Goal: Task Accomplishment & Management: Manage account settings

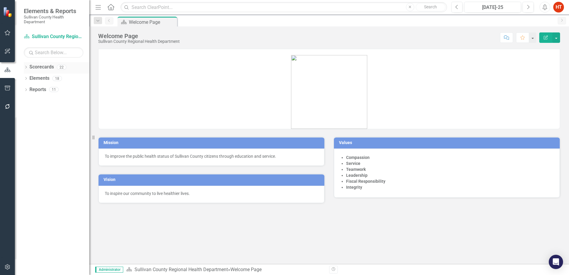
click at [26, 65] on div "Dropdown" at bounding box center [26, 67] width 4 height 5
click at [30, 79] on icon "Dropdown" at bounding box center [29, 78] width 4 height 4
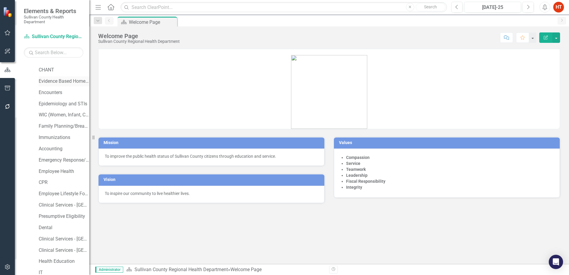
scroll to position [30, 0]
click at [51, 79] on link "Encounters" at bounding box center [64, 82] width 51 height 7
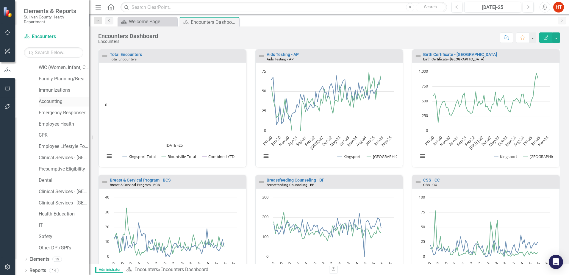
scroll to position [69, 0]
drag, startPoint x: 48, startPoint y: 244, endPoint x: 47, endPoint y: 211, distance: 33.1
click at [48, 244] on link "Other DPI/GPI's" at bounding box center [64, 246] width 51 height 7
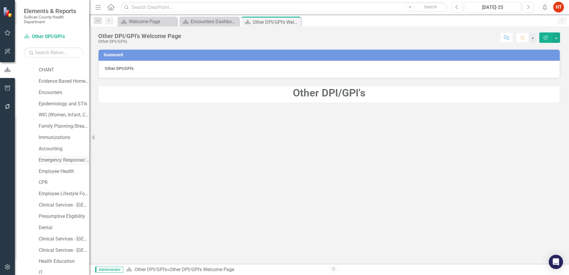
scroll to position [9, 0]
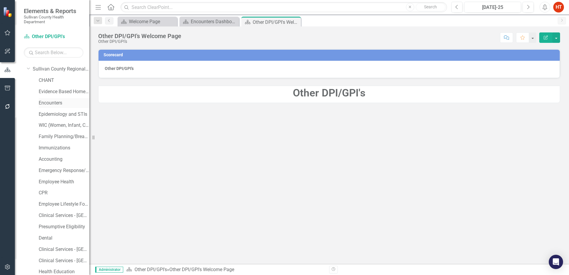
click at [56, 103] on link "Encounters" at bounding box center [64, 103] width 51 height 7
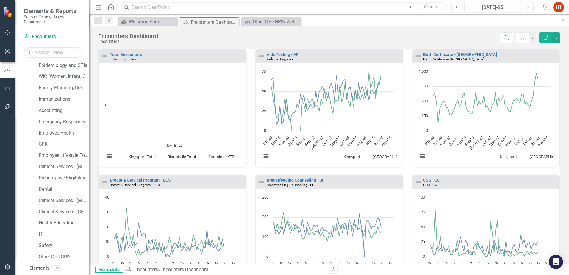
scroll to position [69, 0]
click at [63, 124] on link "Employee Health" at bounding box center [64, 122] width 51 height 7
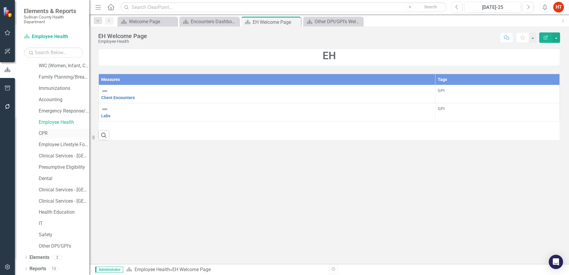
click at [43, 132] on link "CPR" at bounding box center [64, 133] width 51 height 7
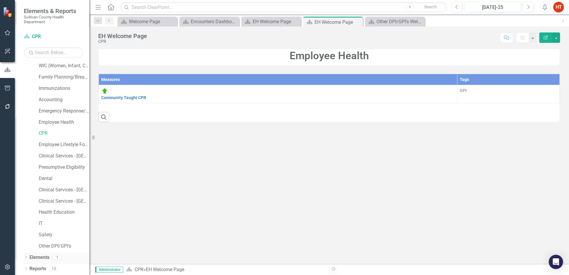
click at [26, 258] on icon "Dropdown" at bounding box center [26, 257] width 4 height 3
click at [59, 243] on link "Measure Measures" at bounding box center [46, 245] width 29 height 7
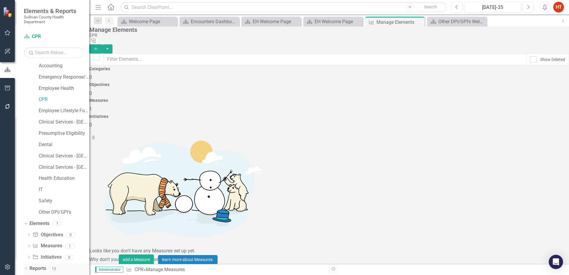
click at [41, 268] on link "Reports" at bounding box center [37, 268] width 17 height 7
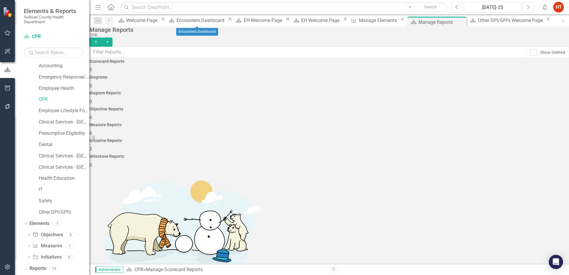
click at [228, 21] on icon at bounding box center [229, 19] width 3 height 3
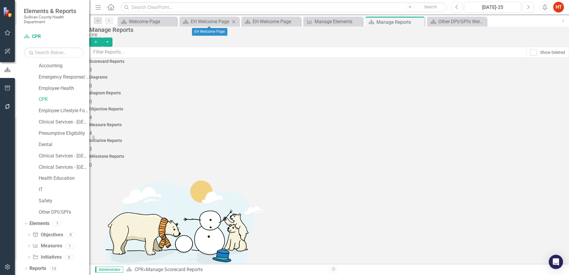
click at [236, 22] on icon "Close" at bounding box center [234, 21] width 6 height 5
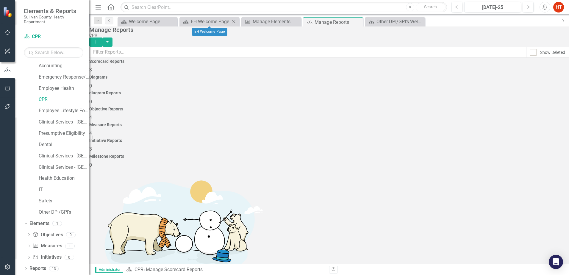
click at [234, 22] on icon "Close" at bounding box center [234, 21] width 6 height 5
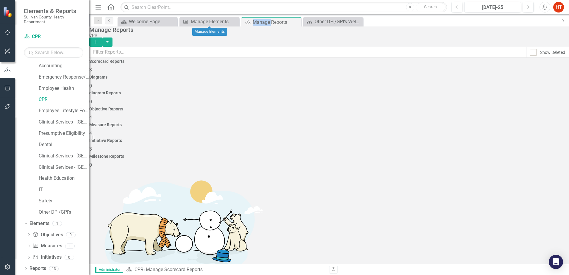
click at [0, 0] on icon "Close" at bounding box center [0, 0] width 0 height 0
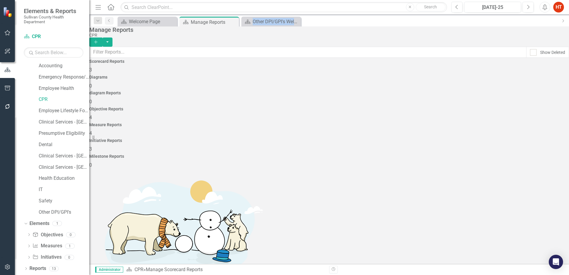
click at [0, 0] on icon "Close" at bounding box center [0, 0] width 0 height 0
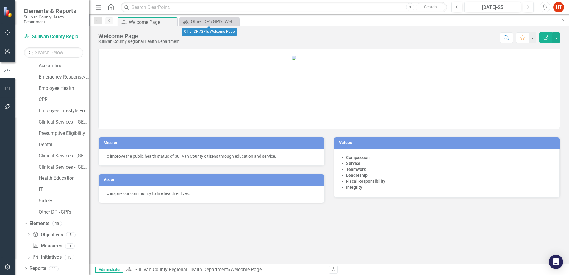
click at [0, 0] on icon "Close" at bounding box center [0, 0] width 0 height 0
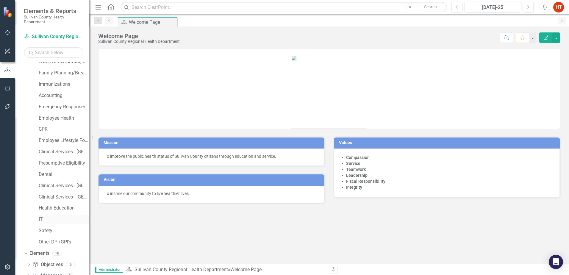
scroll to position [103, 0]
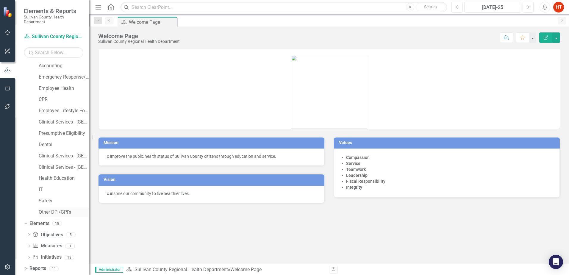
click at [54, 212] on link "Other DPI/GPI's" at bounding box center [64, 212] width 51 height 7
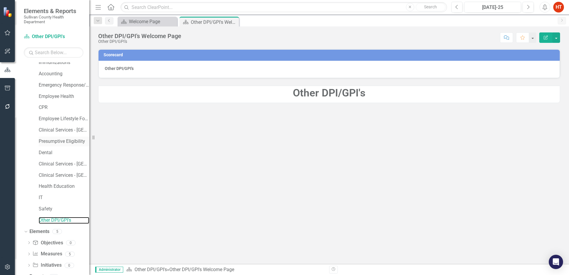
scroll to position [103, 0]
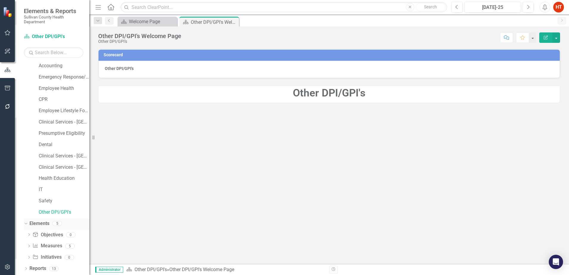
click at [26, 224] on icon at bounding box center [25, 223] width 3 height 1
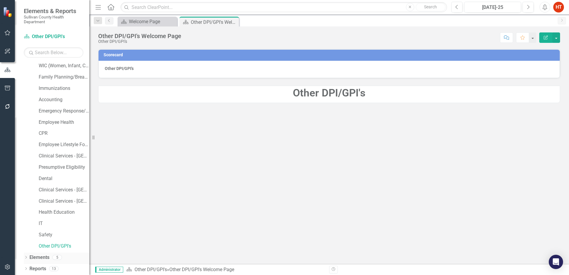
click at [29, 256] on div "Dropdown Elements 5" at bounding box center [56, 258] width 65 height 11
click at [25, 269] on icon "Dropdown" at bounding box center [26, 268] width 4 height 3
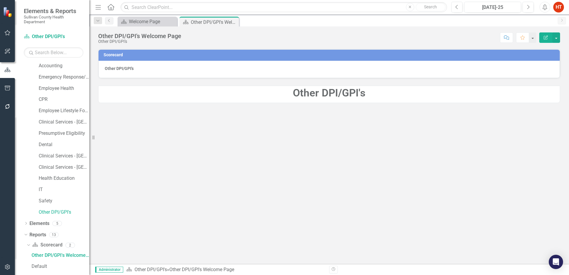
click at [24, 223] on div "Dropdown Scorecards 22 Dropdown Sullivan County Regional Health Department CHAN…" at bounding box center [52, 168] width 74 height 213
click at [26, 223] on icon "Dropdown" at bounding box center [26, 223] width 4 height 3
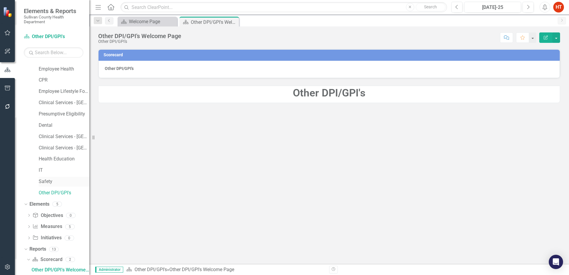
scroll to position [132, 0]
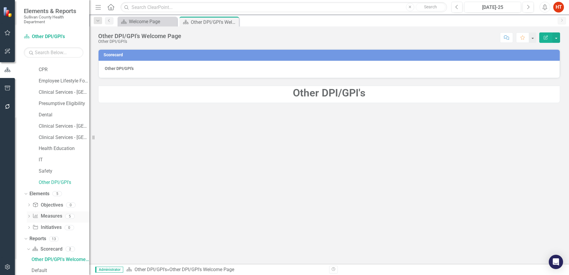
click at [43, 216] on link "Measure Measures" at bounding box center [46, 216] width 29 height 7
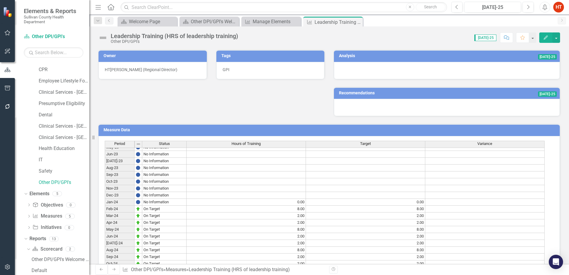
scroll to position [327, 0]
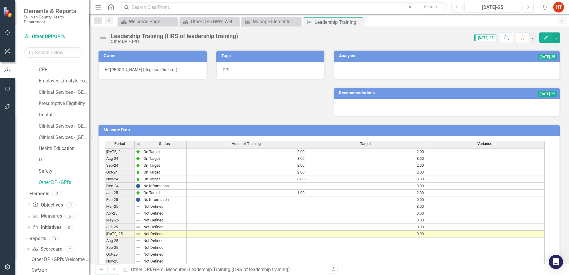
click at [301, 207] on td at bounding box center [246, 206] width 119 height 7
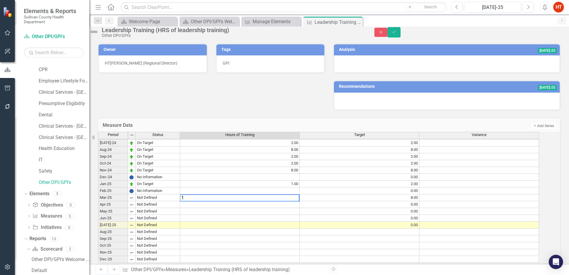
click at [300, 208] on td at bounding box center [240, 204] width 120 height 7
click at [297, 215] on td at bounding box center [240, 211] width 120 height 7
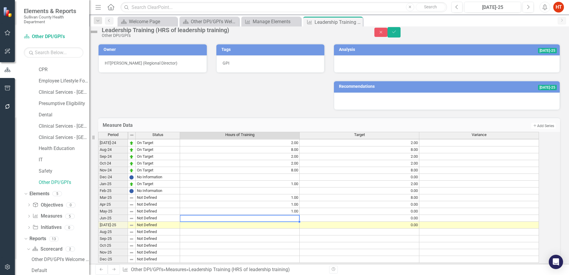
click at [297, 222] on td at bounding box center [240, 218] width 120 height 7
click at [298, 235] on td at bounding box center [240, 231] width 120 height 7
click at [298, 228] on td at bounding box center [240, 225] width 120 height 7
click at [299, 222] on td at bounding box center [240, 218] width 120 height 7
type textarea "1"
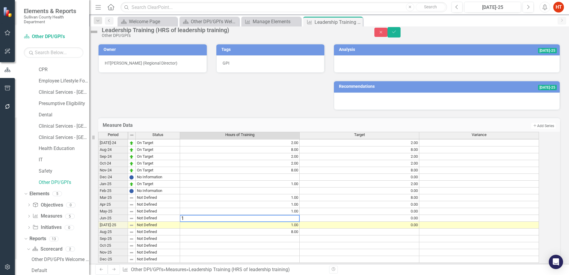
click at [295, 215] on td "1.00" at bounding box center [240, 211] width 120 height 7
click at [296, 194] on td at bounding box center [240, 190] width 120 height 7
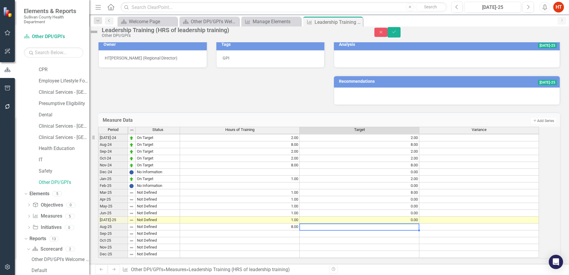
click at [389, 223] on td at bounding box center [360, 226] width 120 height 7
click at [397, 34] on icon "Save" at bounding box center [393, 32] width 5 height 4
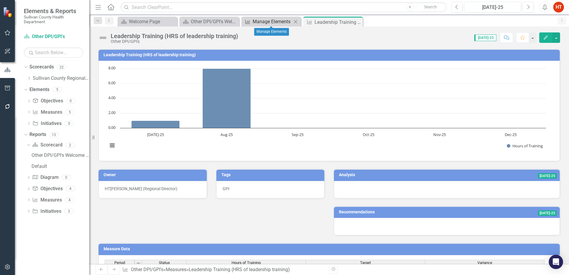
click at [284, 22] on div "Manage Elements" at bounding box center [272, 21] width 39 height 7
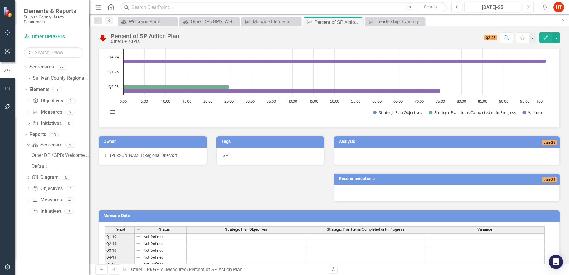
scroll to position [3, 0]
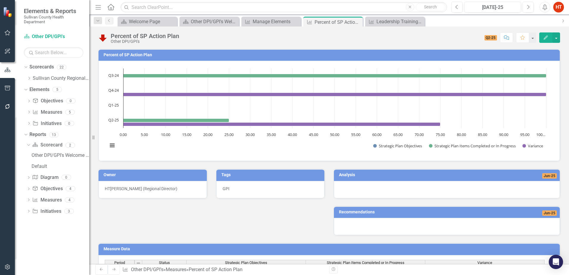
click at [548, 176] on span "Jun-25" at bounding box center [549, 175] width 15 height 5
click at [28, 201] on icon at bounding box center [28, 199] width 1 height 3
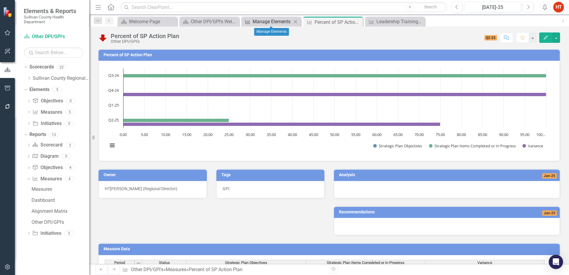
click at [279, 23] on div "Manage Elements" at bounding box center [272, 21] width 39 height 7
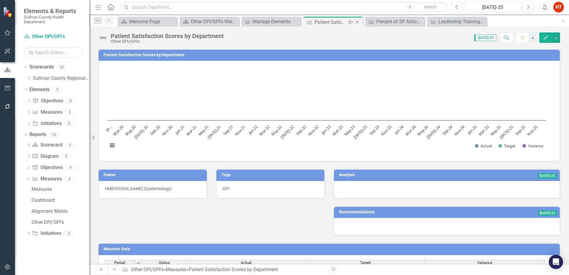
click at [358, 22] on icon "Close" at bounding box center [357, 22] width 6 height 5
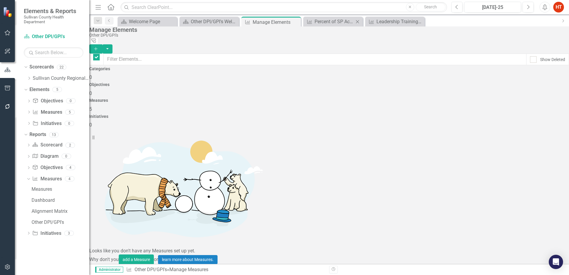
checkbox input "false"
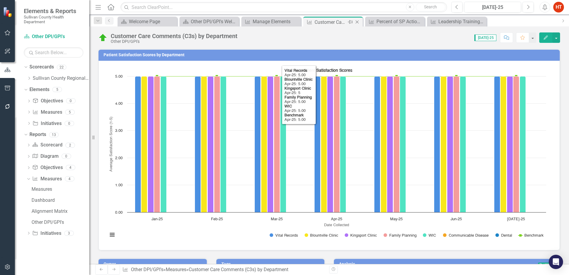
click at [358, 22] on icon "Close" at bounding box center [357, 22] width 6 height 5
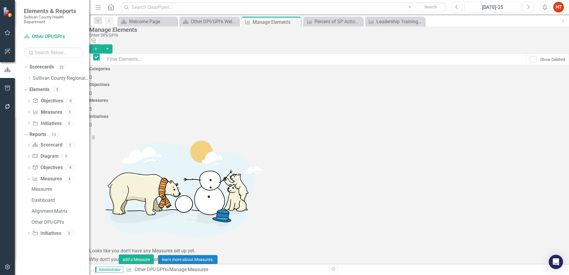
checkbox input "false"
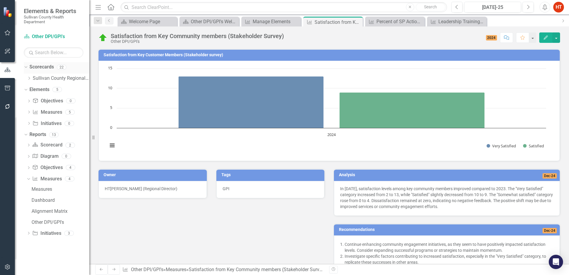
click at [26, 69] on div "Dropdown" at bounding box center [26, 67] width 4 height 3
click at [26, 69] on icon "Dropdown" at bounding box center [26, 67] width 4 height 3
click at [27, 90] on div "Dropdown" at bounding box center [24, 89] width 5 height 4
click at [26, 99] on icon "Dropdown" at bounding box center [25, 100] width 3 height 4
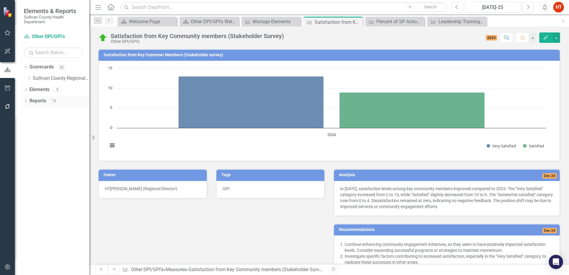
click at [26, 99] on div "Dropdown Reports 13" at bounding box center [56, 101] width 65 height 11
click at [24, 99] on div "Dropdown Scorecards 22 Dropdown Sullivan County Regional Health Department CHAN…" at bounding box center [52, 168] width 74 height 213
click at [26, 97] on div "Dropdown Reports 13" at bounding box center [56, 101] width 65 height 11
click at [27, 101] on icon "Dropdown" at bounding box center [26, 101] width 4 height 3
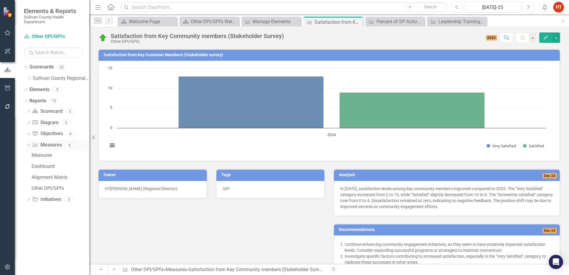
click at [48, 145] on link "Measure Measures" at bounding box center [46, 145] width 29 height 7
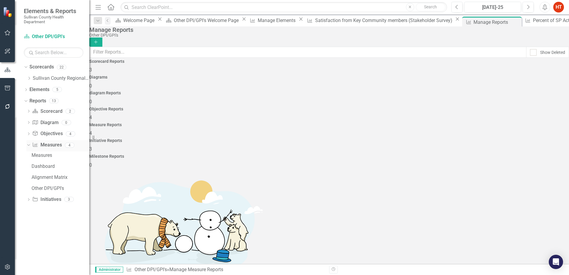
click at [30, 145] on div "Dropdown" at bounding box center [27, 145] width 5 height 4
click at [26, 100] on icon "Dropdown" at bounding box center [25, 100] width 3 height 4
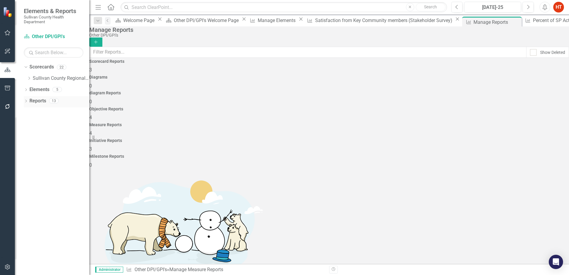
click at [26, 100] on icon at bounding box center [25, 101] width 1 height 3
click at [26, 102] on icon "Dropdown" at bounding box center [25, 100] width 3 height 4
click at [28, 79] on icon "Dropdown" at bounding box center [29, 78] width 4 height 4
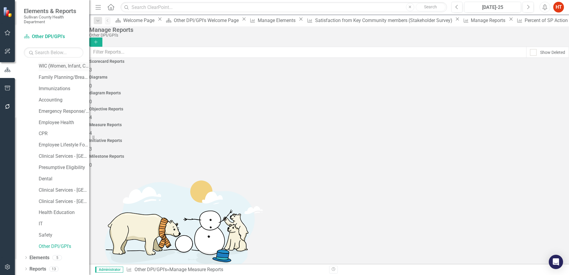
scroll to position [69, 0]
click at [58, 247] on link "Other DPI/GPI's" at bounding box center [64, 246] width 51 height 7
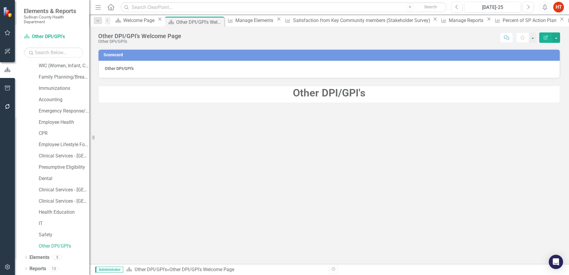
click at [23, 256] on div "Dropdown Scorecards 22 Dropdown Sullivan County Regional Health Department CHAN…" at bounding box center [52, 168] width 74 height 213
click at [26, 257] on icon "Dropdown" at bounding box center [26, 257] width 4 height 3
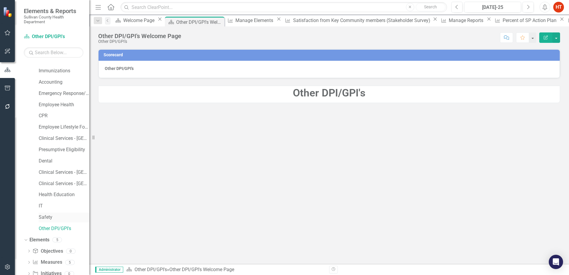
scroll to position [103, 0]
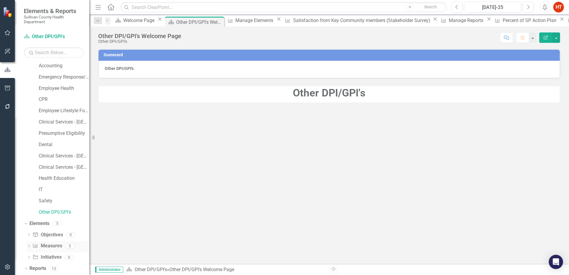
click at [53, 244] on link "Measure Measures" at bounding box center [46, 245] width 29 height 7
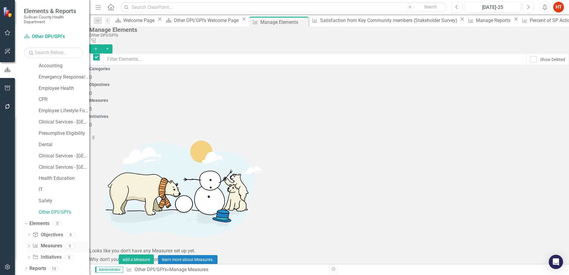
checkbox input "false"
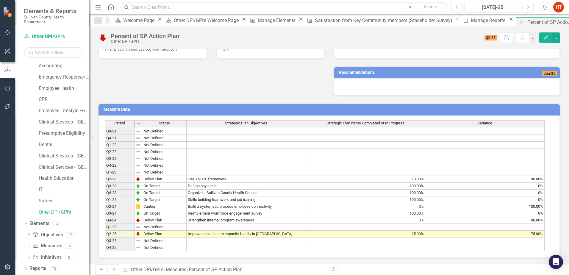
scroll to position [142, 0]
click at [230, 183] on td "Design pay scale" at bounding box center [246, 186] width 119 height 7
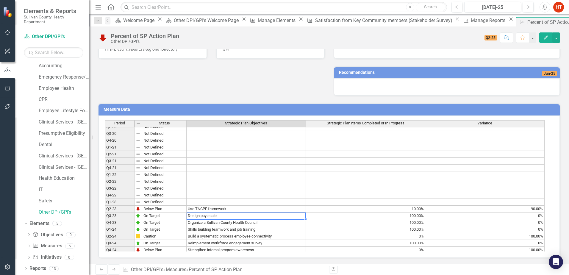
scroll to position [68, 0]
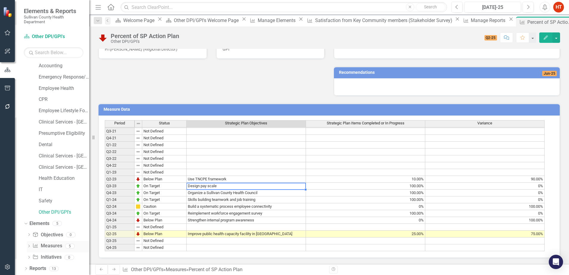
click at [46, 245] on link "Measure Measures" at bounding box center [46, 245] width 29 height 7
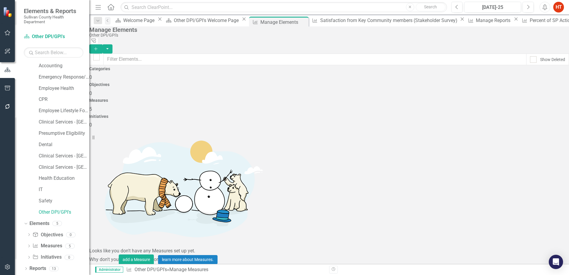
click at [557, 6] on div "HT" at bounding box center [558, 7] width 11 height 11
click at [549, 16] on link "User Edit Profile" at bounding box center [539, 18] width 47 height 11
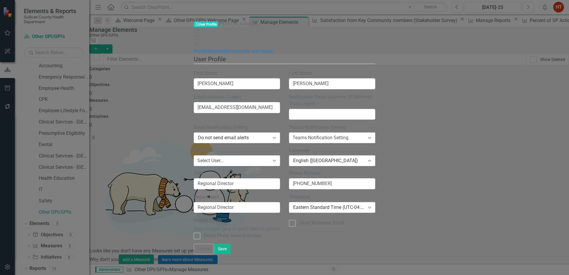
click at [255, 226] on div "Drop images (png or jpeg) here to upload" at bounding box center [237, 229] width 86 height 7
click at [273, 226] on div "Drop images (png or jpeg) here to upload" at bounding box center [237, 229] width 86 height 7
click at [200, 42] on icon "Close" at bounding box center [197, 44] width 6 height 5
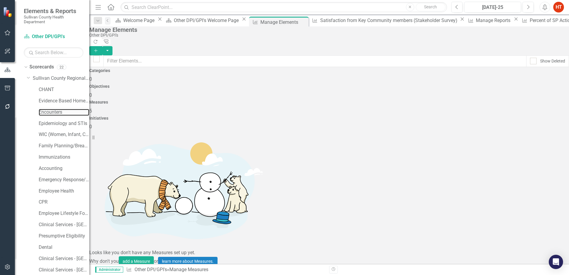
drag, startPoint x: 45, startPoint y: 111, endPoint x: 57, endPoint y: 107, distance: 12.1
click at [45, 111] on link "Encounters" at bounding box center [64, 112] width 51 height 7
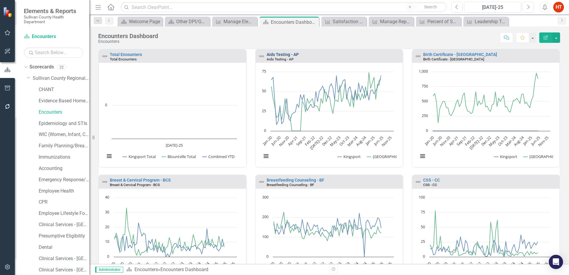
click at [283, 55] on link "Aids Testing - AP" at bounding box center [283, 54] width 32 height 5
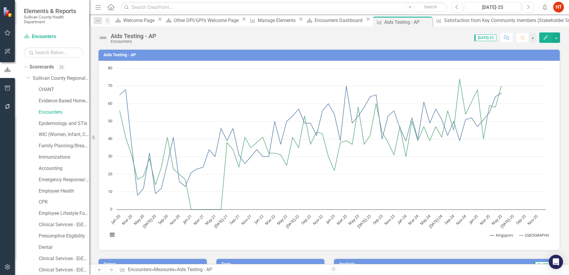
click at [545, 40] on button "Edit" at bounding box center [545, 37] width 13 height 10
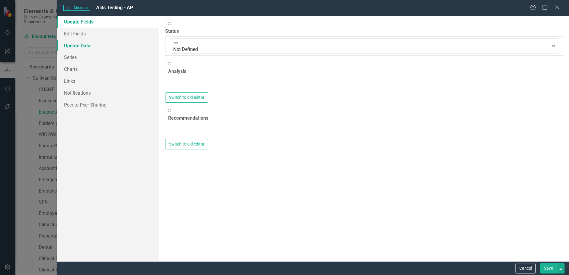
click at [78, 42] on link "Update Data" at bounding box center [108, 46] width 102 height 12
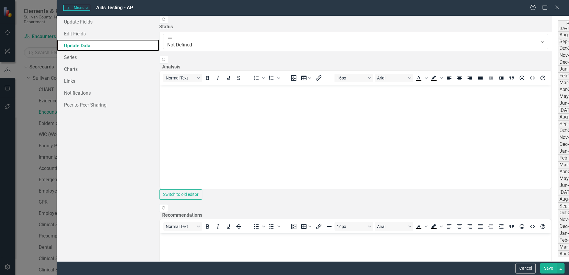
scroll to position [264, 0]
type textarea "69"
type textarea "86"
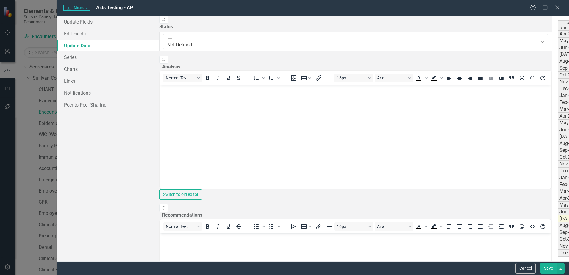
type textarea "74"
type textarea "83"
click at [547, 267] on button "Save" at bounding box center [548, 268] width 17 height 10
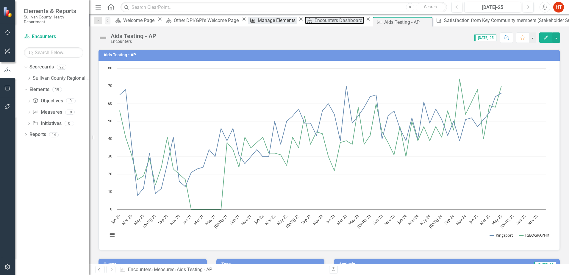
drag, startPoint x: 269, startPoint y: 20, endPoint x: 232, endPoint y: 22, distance: 36.9
click at [314, 20] on div "Encounters Dashboard" at bounding box center [339, 20] width 50 height 7
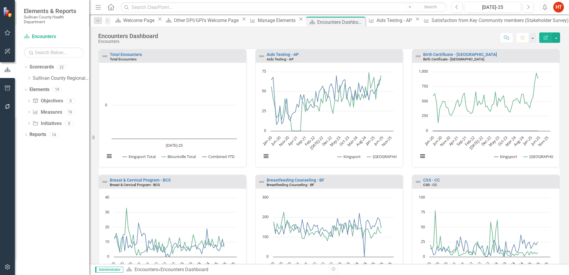
click at [298, 21] on icon "Close" at bounding box center [301, 19] width 6 height 5
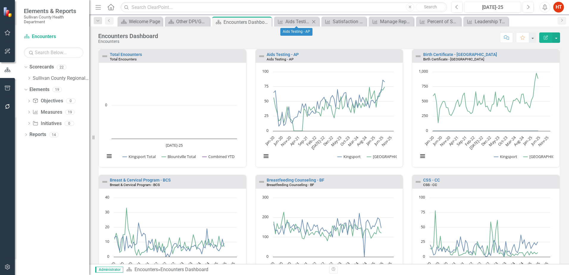
click at [315, 21] on icon "Close" at bounding box center [314, 21] width 6 height 5
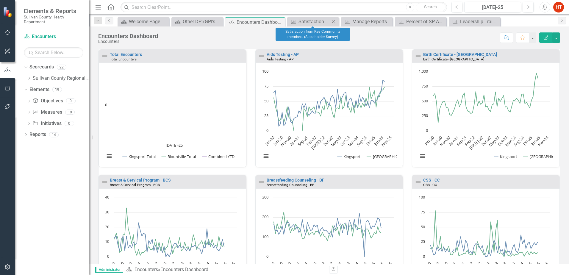
click at [334, 21] on icon "Close" at bounding box center [333, 21] width 6 height 5
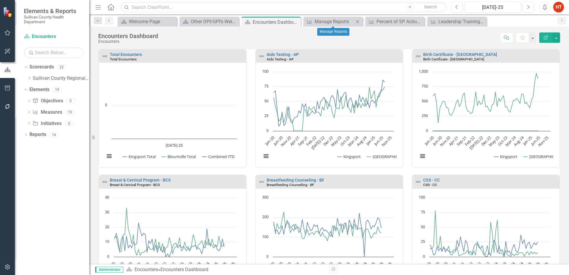
click at [359, 21] on icon "Close" at bounding box center [357, 21] width 6 height 5
click at [358, 22] on icon "Close" at bounding box center [357, 21] width 6 height 5
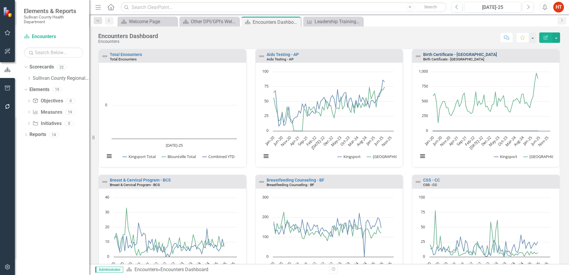
click at [442, 54] on link "Birth Certificate - [GEOGRAPHIC_DATA]" at bounding box center [460, 54] width 74 height 5
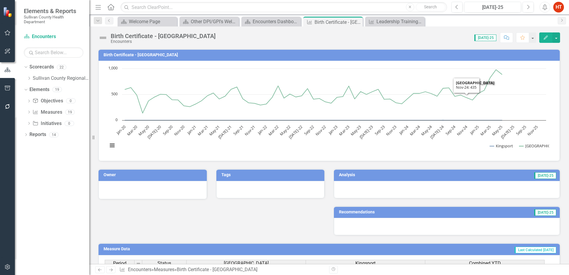
click at [547, 36] on icon "button" at bounding box center [546, 37] width 4 height 4
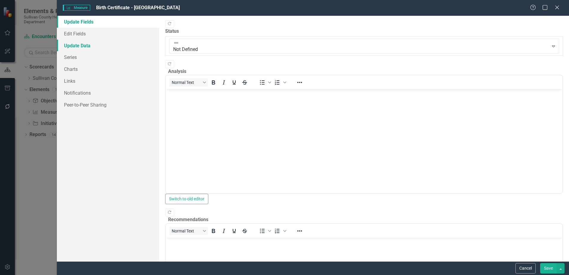
click at [77, 49] on link "Update Data" at bounding box center [108, 46] width 102 height 12
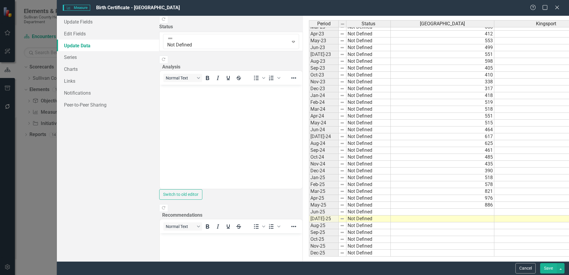
click at [446, 212] on tbody "Jan-22 Not Defined 313 0 313 Feb-22 Not Defined 442 0 442 Mar-22 Not Defined 66…" at bounding box center [505, 92] width 392 height 329
type textarea "0"
click at [391, 211] on td at bounding box center [443, 212] width 104 height 7
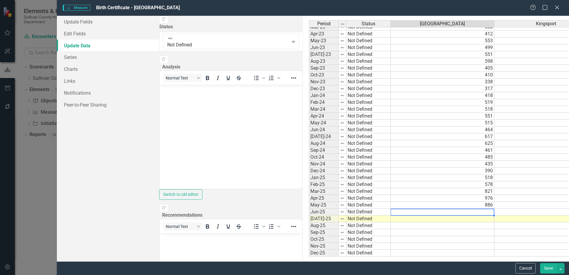
type textarea "3"
type textarea "630"
type textarea "800"
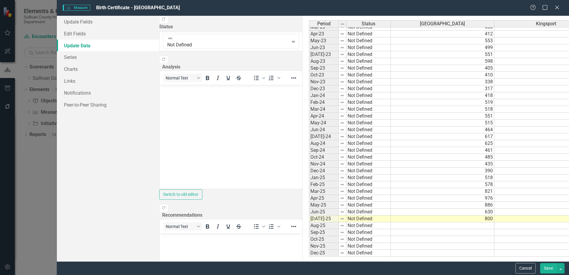
click at [553, 268] on button "Save" at bounding box center [548, 268] width 17 height 10
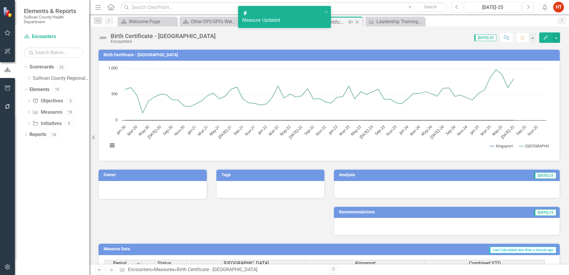
click at [356, 23] on icon "Close" at bounding box center [357, 22] width 6 height 5
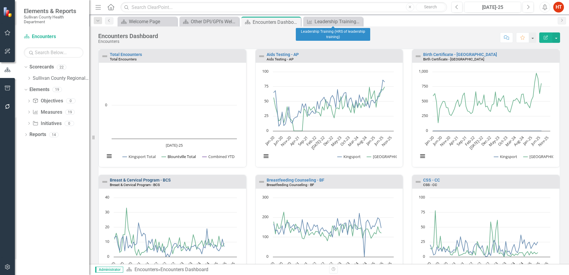
click at [153, 178] on link "Breast & Cervical Program - BCS" at bounding box center [140, 180] width 61 height 5
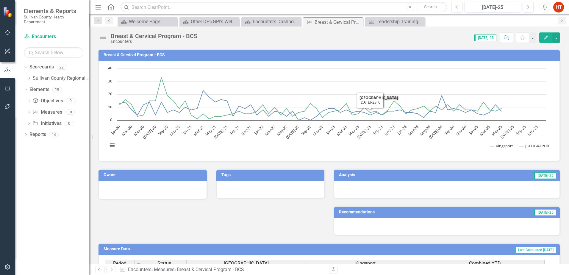
click at [544, 37] on icon "Edit" at bounding box center [545, 37] width 5 height 4
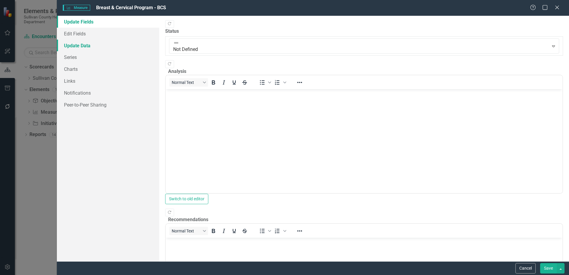
click at [75, 45] on link "Update Data" at bounding box center [108, 46] width 102 height 12
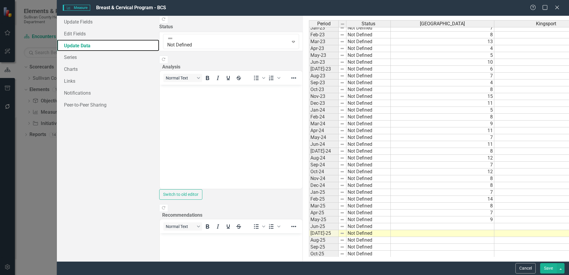
scroll to position [264, 0]
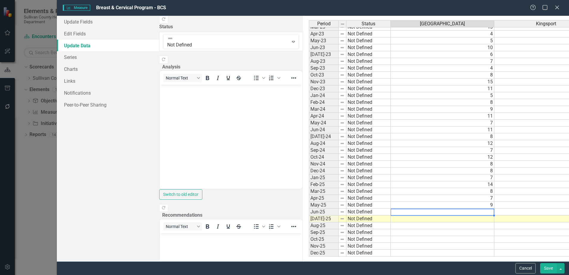
type textarea "9"
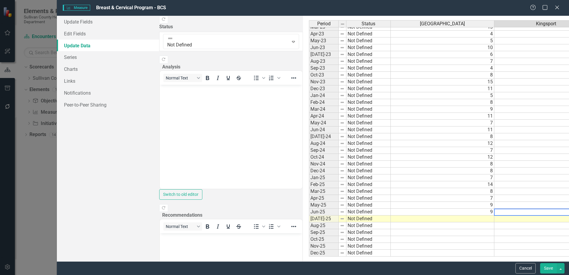
type textarea "7"
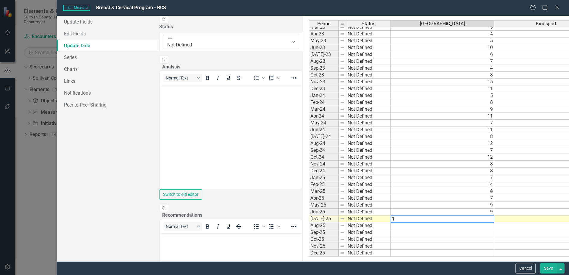
type textarea "11"
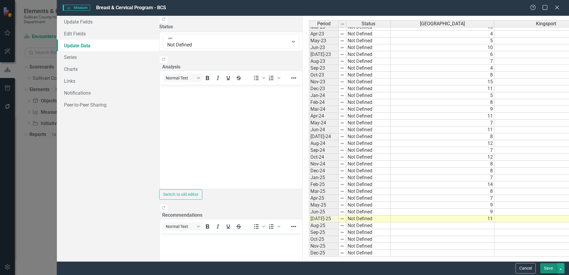
type textarea "7"
click at [549, 268] on button "Save" at bounding box center [548, 268] width 17 height 10
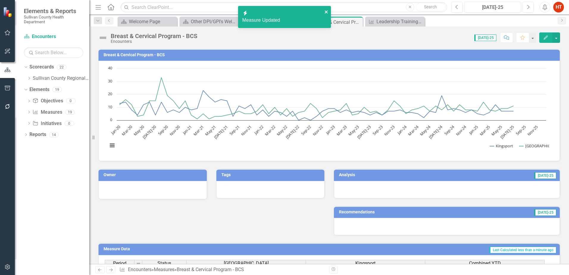
click at [325, 11] on icon "close" at bounding box center [326, 11] width 3 height 3
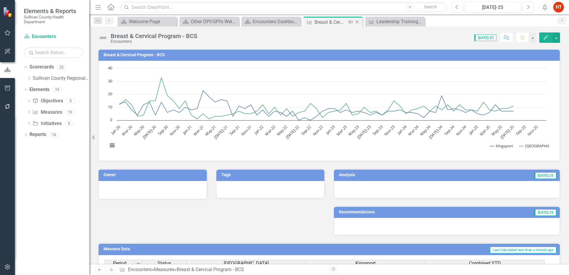
click at [356, 22] on icon "Close" at bounding box center [357, 22] width 6 height 5
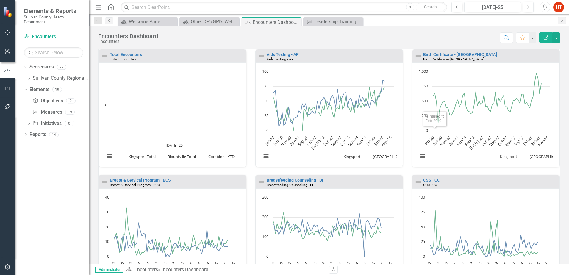
click at [288, 176] on div "Breastfeeding Counseling - BF Breastfeeding Counseling - BF" at bounding box center [329, 181] width 147 height 13
click at [288, 178] on link "Breastfeeding Counseling - BF" at bounding box center [296, 180] width 58 height 5
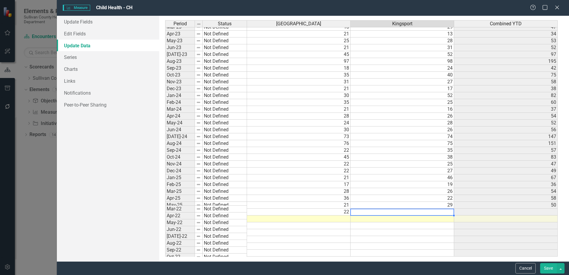
scroll to position [264, 0]
type textarea "16"
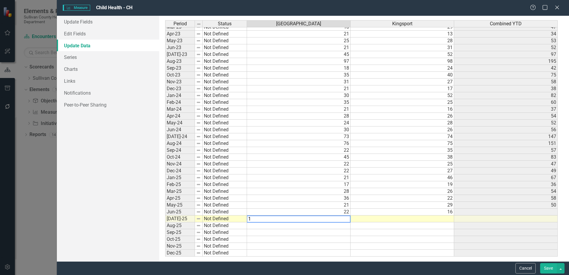
type textarea "19"
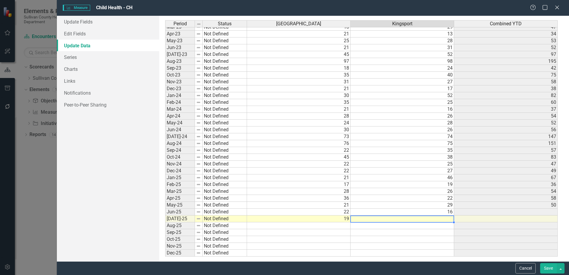
type textarea "18"
click at [548, 268] on button "Save" at bounding box center [548, 268] width 17 height 10
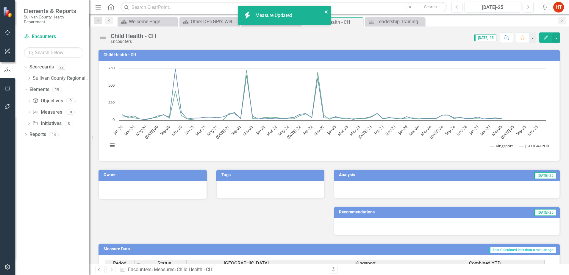
click at [327, 11] on icon "close" at bounding box center [326, 11] width 3 height 3
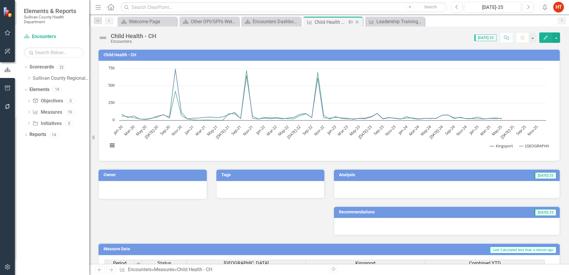
click at [359, 22] on icon "Close" at bounding box center [357, 22] width 6 height 5
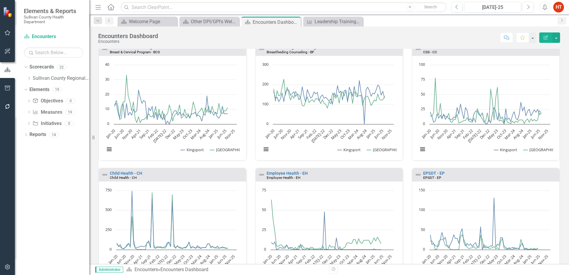
scroll to position [149, 0]
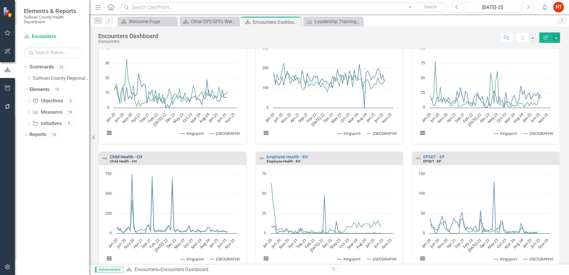
click at [130, 157] on link "Child Health - CH" at bounding box center [126, 156] width 32 height 5
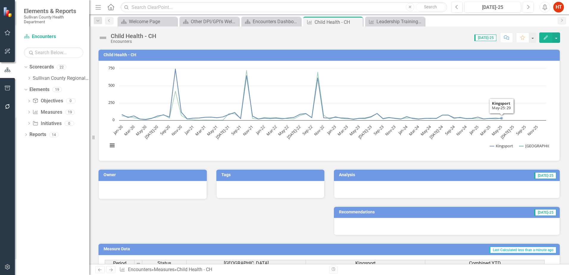
click at [549, 39] on button "Edit" at bounding box center [545, 37] width 13 height 10
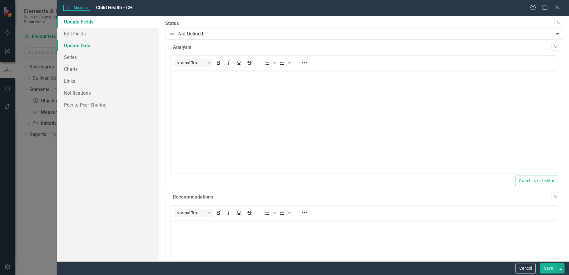
click at [79, 47] on link "Update Data" at bounding box center [108, 46] width 102 height 12
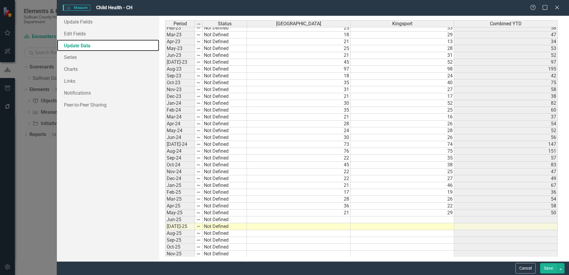
scroll to position [264, 0]
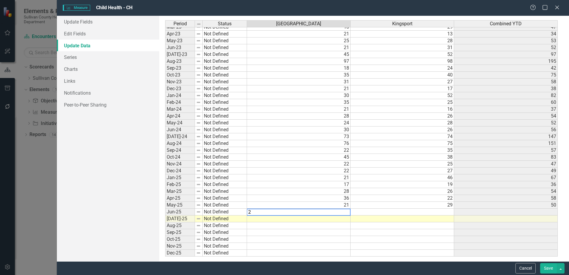
type textarea "22"
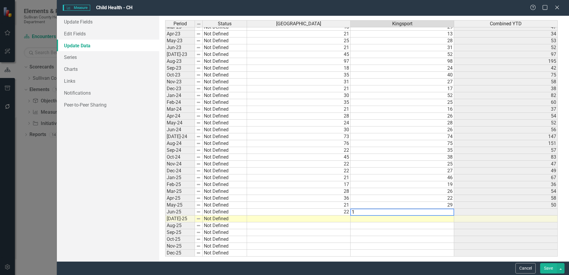
type textarea "18"
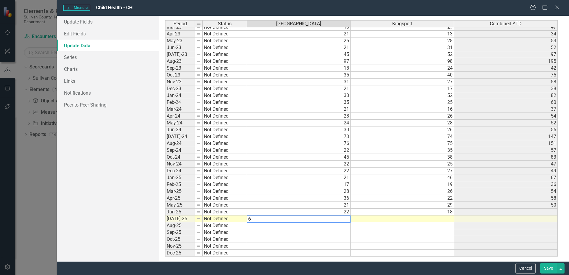
type textarea "65"
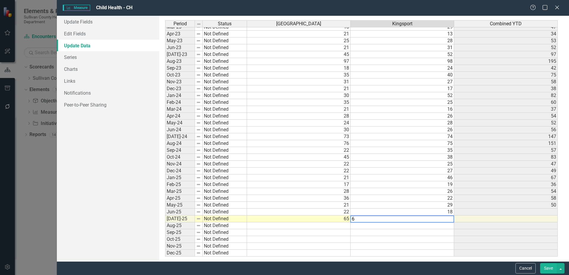
type textarea "69"
click at [548, 267] on button "Save" at bounding box center [548, 268] width 17 height 10
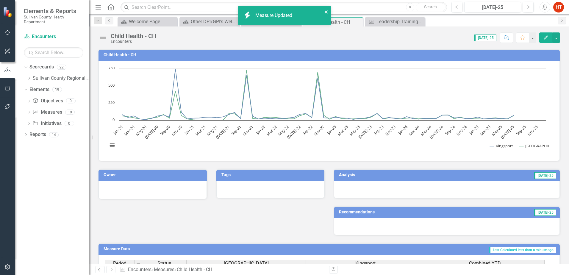
click at [325, 12] on icon "close" at bounding box center [326, 12] width 4 height 5
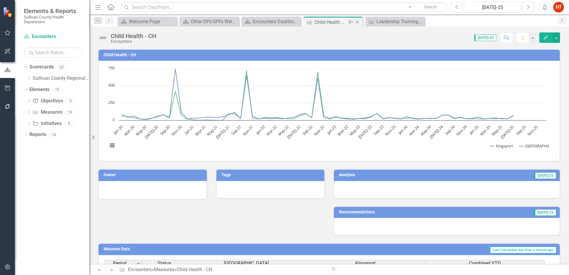
click at [355, 22] on icon "Close" at bounding box center [357, 22] width 6 height 5
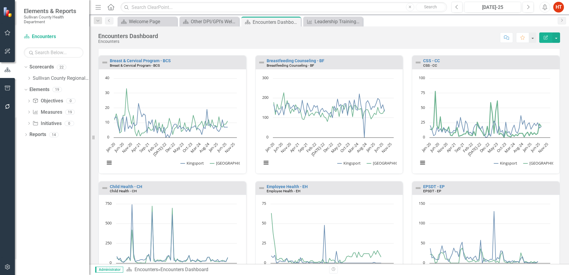
scroll to position [179, 0]
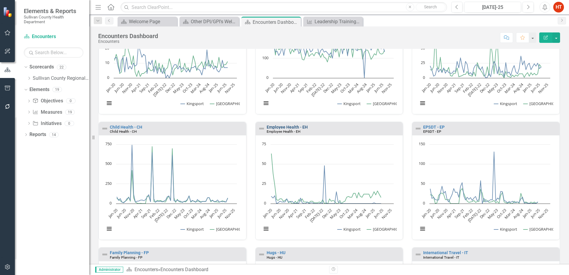
click at [289, 126] on link "Employee Health - EH" at bounding box center [287, 127] width 41 height 5
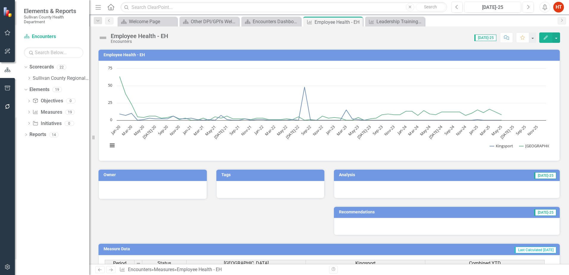
click at [544, 38] on icon "button" at bounding box center [546, 37] width 4 height 4
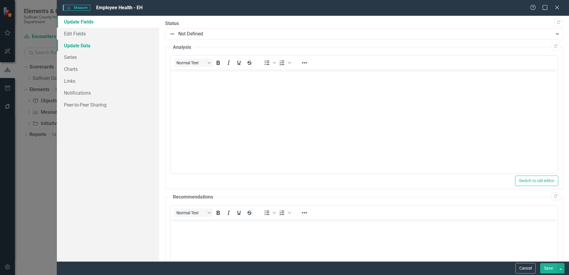
click at [81, 46] on link "Update Data" at bounding box center [108, 46] width 102 height 12
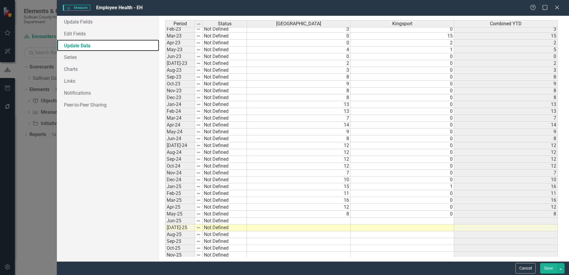
scroll to position [264, 0]
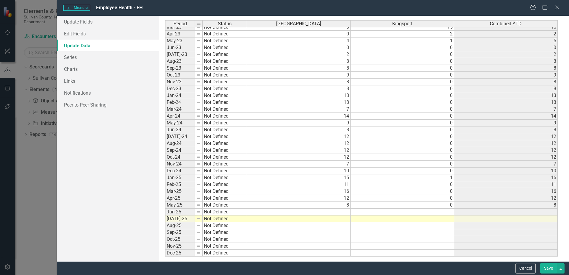
click at [338, 211] on tbody "Nov-21 Not Defined 1 0 1 Dec-21 Not Defined 3 1 4 Jan-22 Not Defined 3 1 4 Feb-…" at bounding box center [361, 85] width 392 height 342
